Goal: Task Accomplishment & Management: Manage account settings

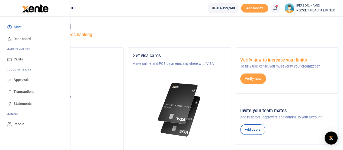
click at [17, 80] on span "Approvals" at bounding box center [22, 79] width 16 height 5
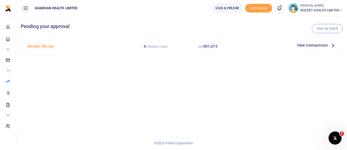
click at [297, 43] on div "View transactions" at bounding box center [316, 45] width 43 height 8
click at [315, 46] on span "View transactions" at bounding box center [312, 45] width 31 height 6
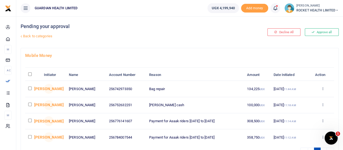
click at [30, 74] on input "\a \a : activate to sort column descending" at bounding box center [30, 74] width 4 height 4
checkbox input "true"
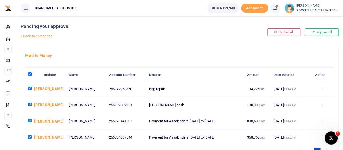
checkbox input "true"
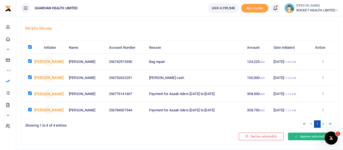
click at [315, 135] on button "Approve selected (4)" at bounding box center [311, 136] width 46 height 8
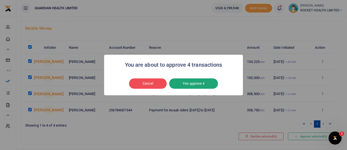
click at [199, 84] on button "Yes approve 4" at bounding box center [193, 83] width 49 height 10
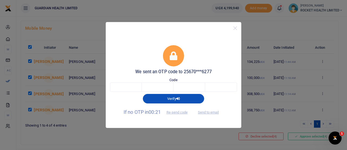
click at [125, 80] on div "Code" at bounding box center [173, 84] width 127 height 15
click at [125, 84] on input "text" at bounding box center [126, 86] width 32 height 9
type input "4"
type input "2"
type input "0"
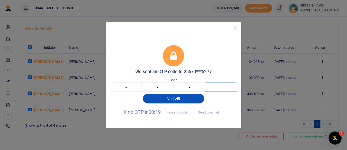
type input "0"
